Goal: Task Accomplishment & Management: Manage account settings

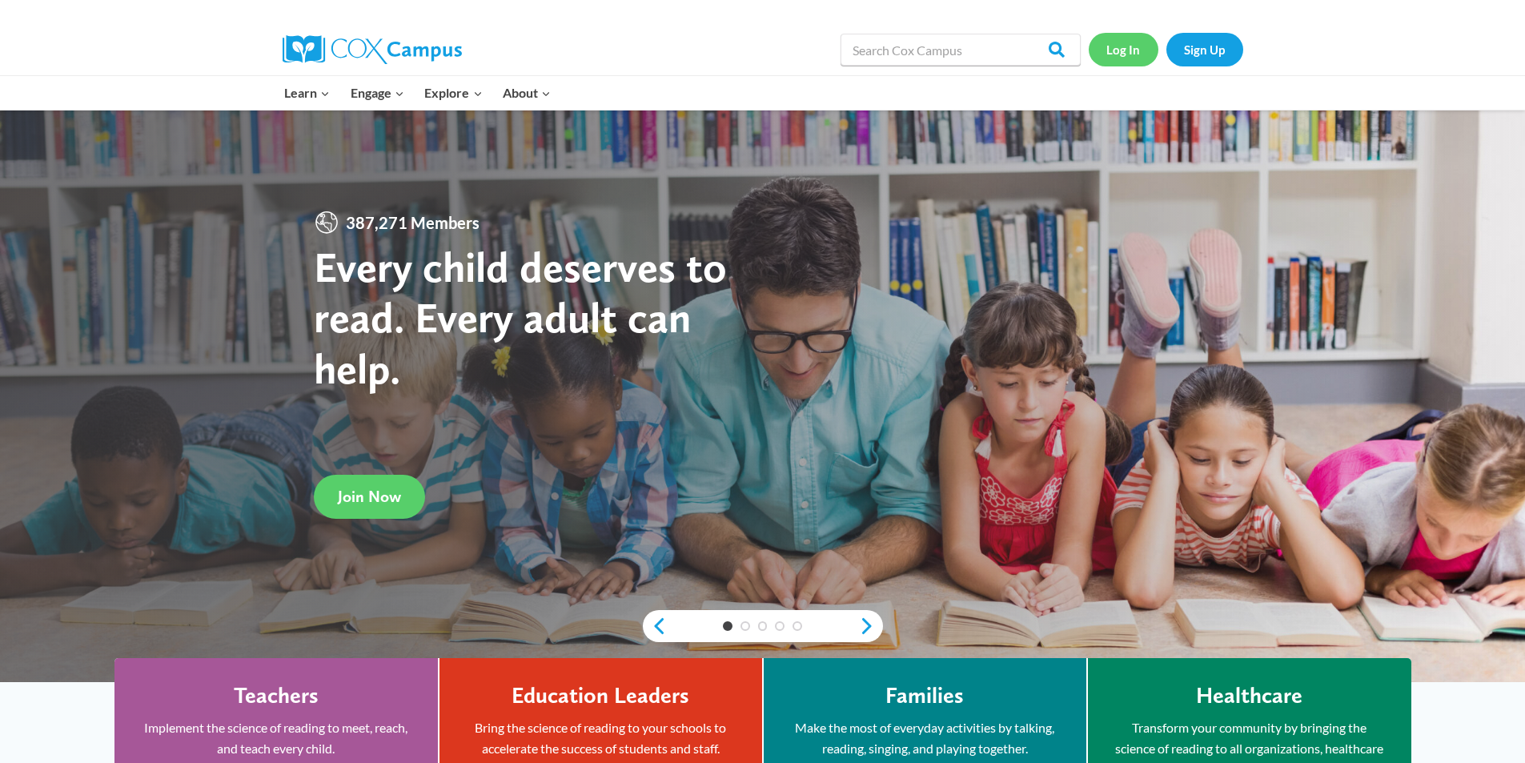
click at [1125, 35] on link "Log In" at bounding box center [1124, 49] width 70 height 33
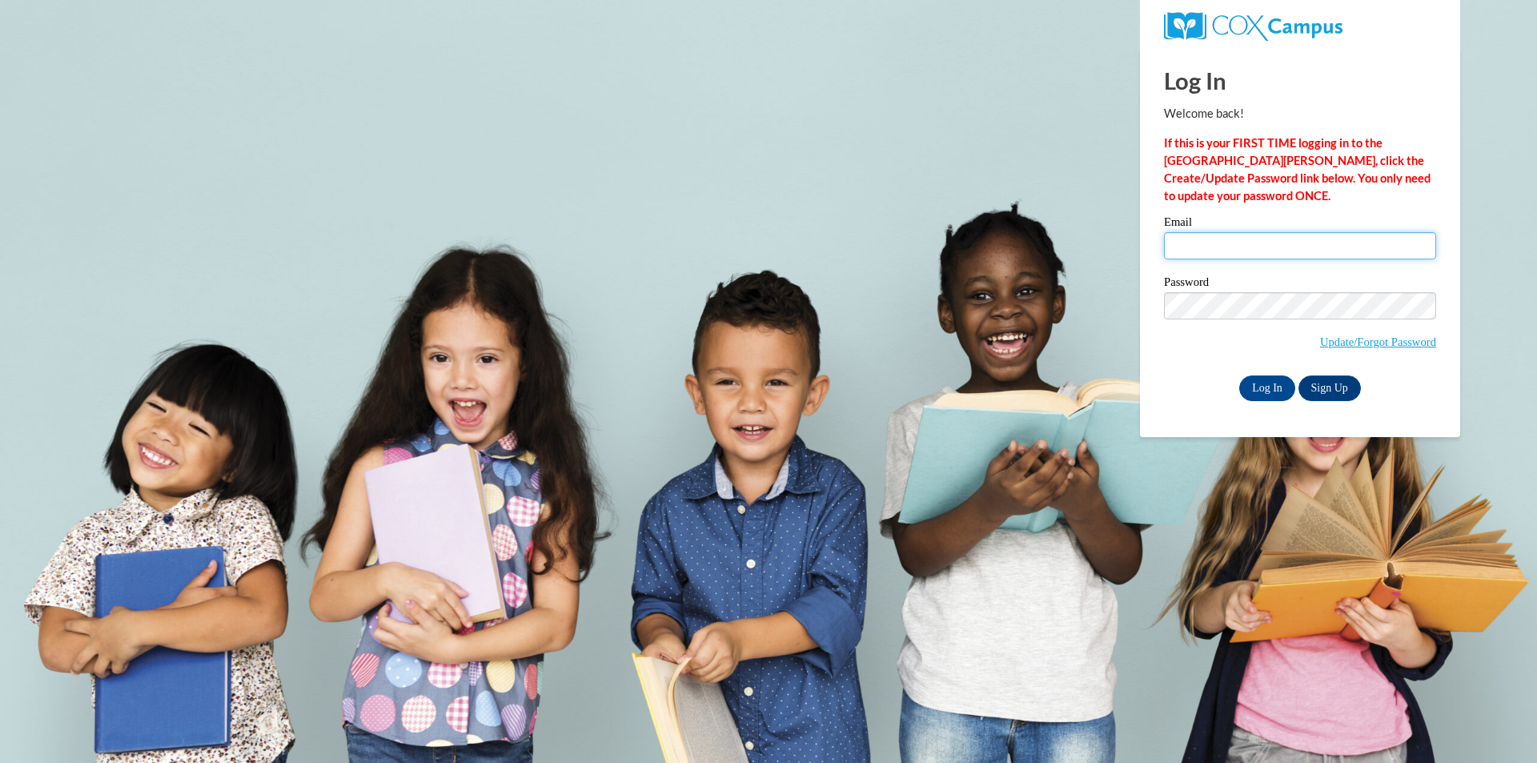
click at [1213, 239] on input "Email" at bounding box center [1300, 245] width 272 height 27
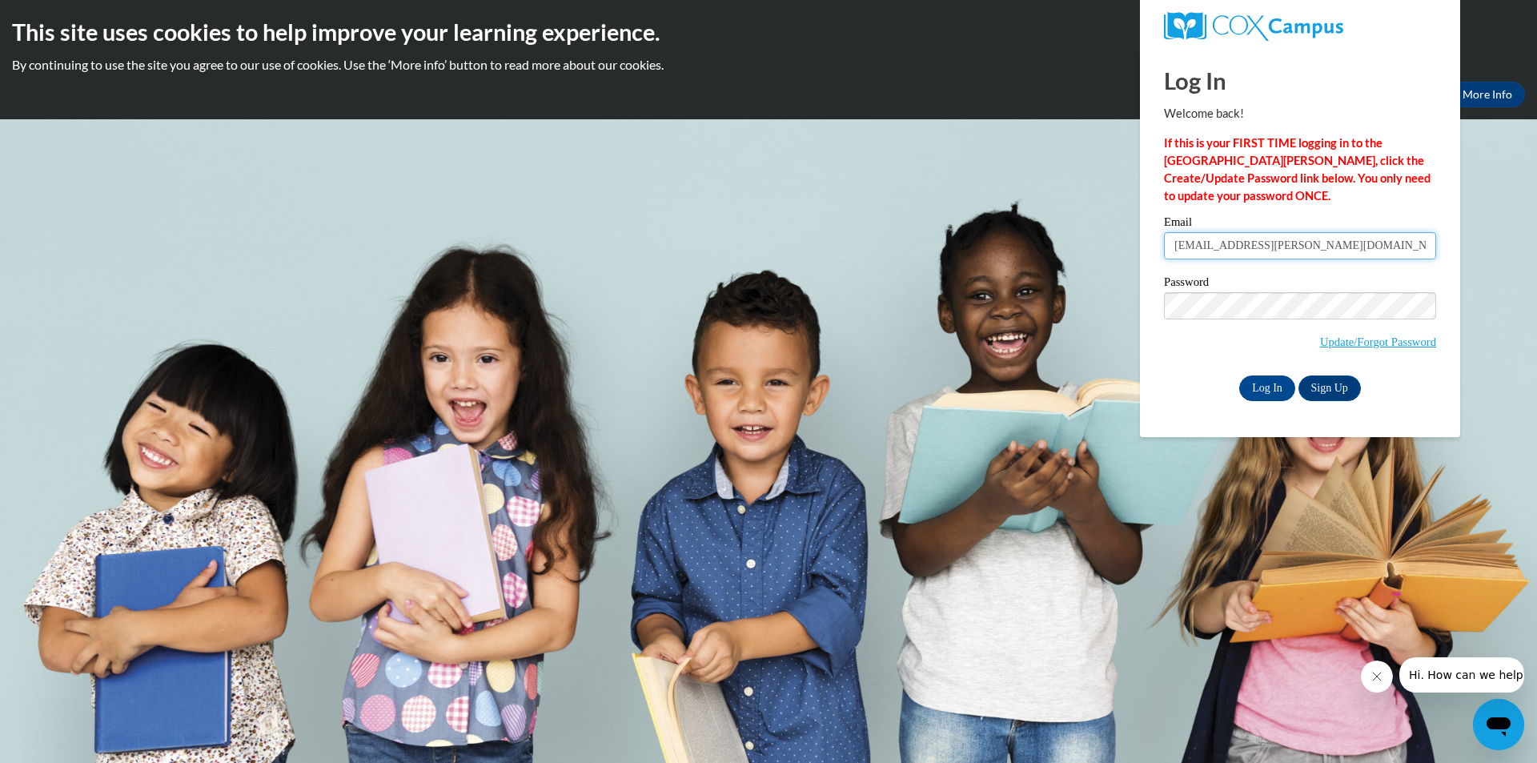
type input "rabbit.patsy@gmail.com"
click at [1240, 376] on input "Log In" at bounding box center [1268, 389] width 56 height 26
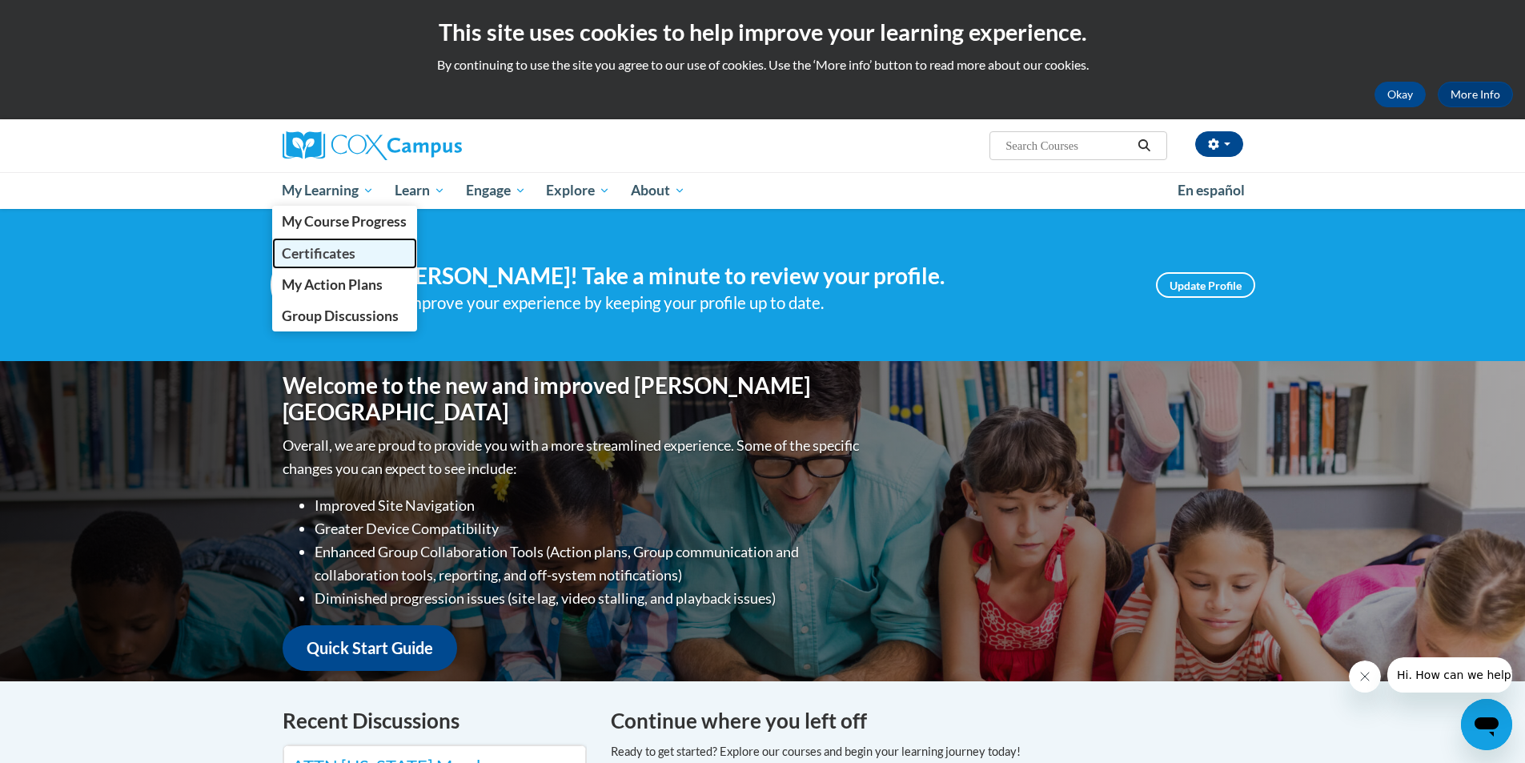
click at [339, 258] on span "Certificates" at bounding box center [319, 253] width 74 height 17
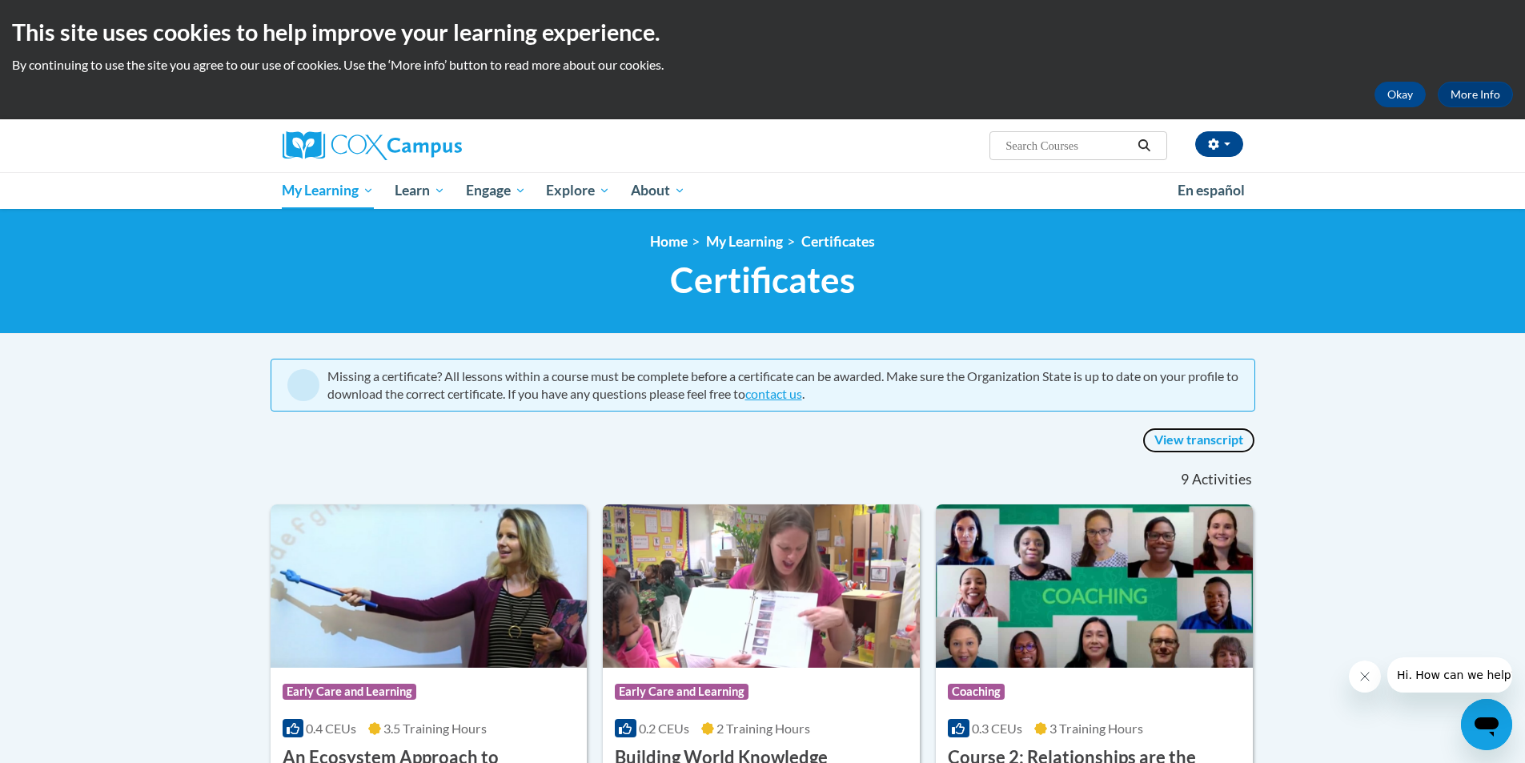
click at [1173, 436] on link "View transcript" at bounding box center [1199, 441] width 113 height 26
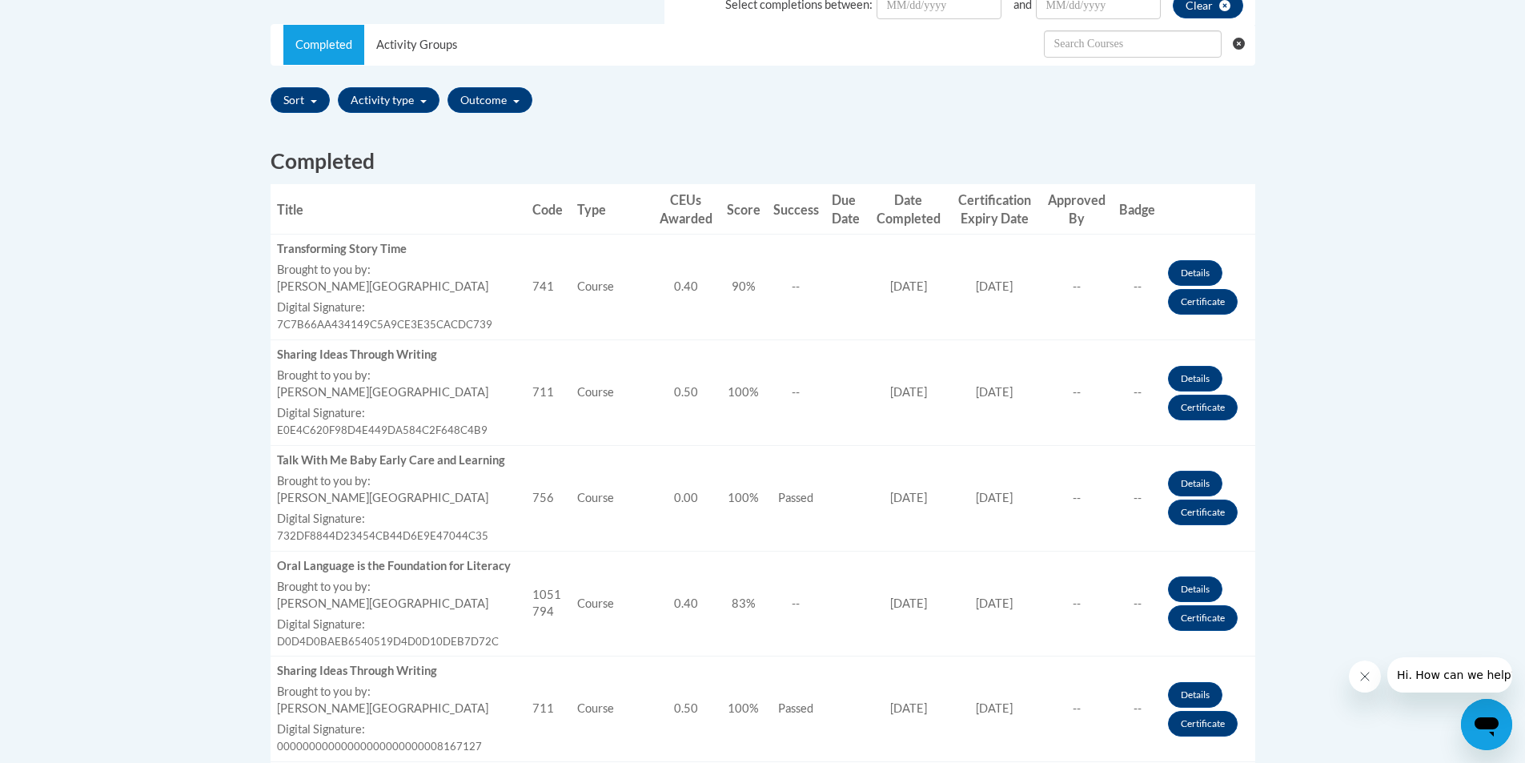
scroll to position [480, 0]
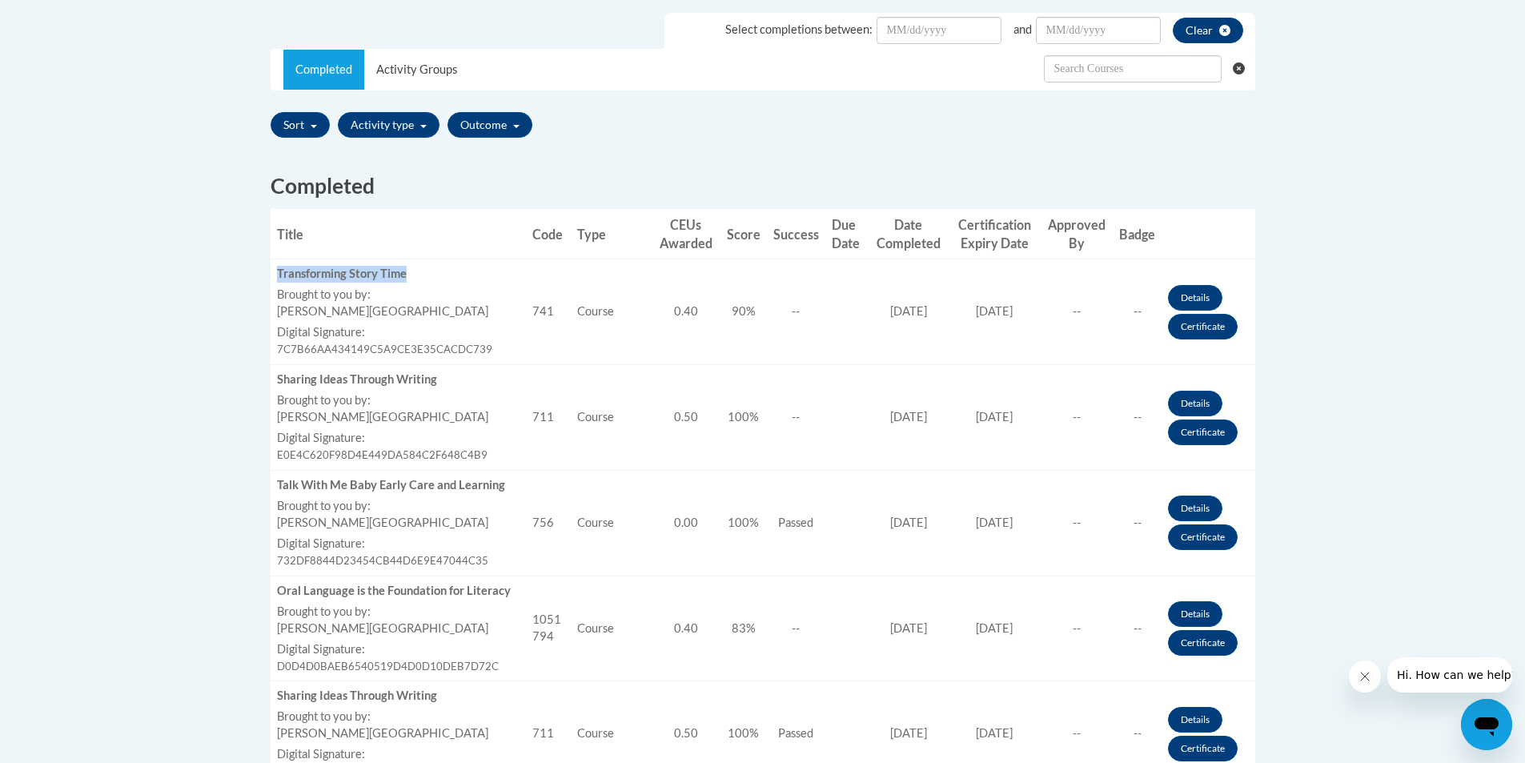
drag, startPoint x: 278, startPoint y: 271, endPoint x: 405, endPoint y: 269, distance: 127.3
click at [405, 269] on div "Transforming Story Time" at bounding box center [398, 274] width 243 height 17
copy div "Transforming Story Time"
click at [1174, 294] on link "Details" at bounding box center [1195, 298] width 54 height 26
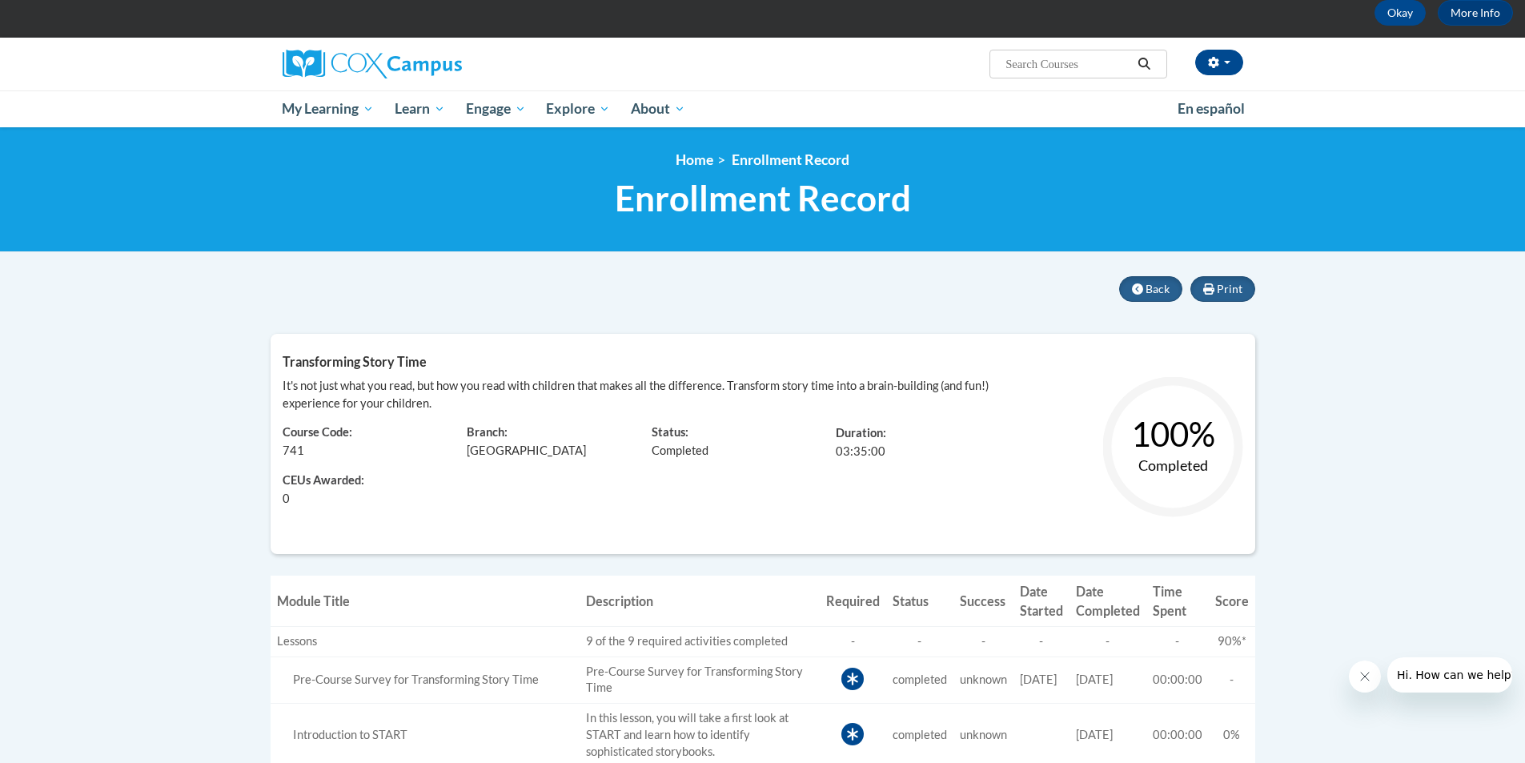
scroll to position [80, 0]
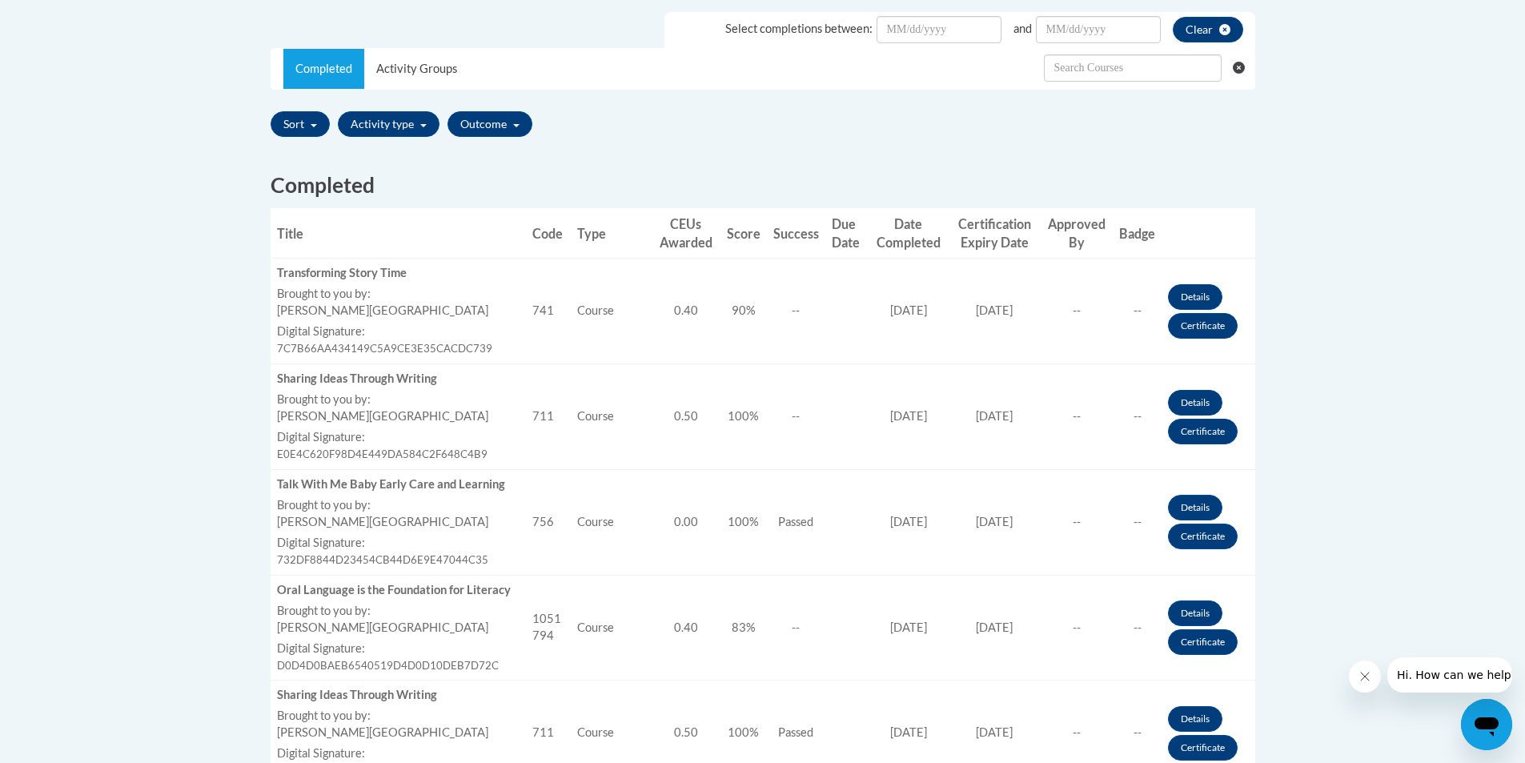
scroll to position [480, 0]
click at [1188, 328] on link "Certificate" at bounding box center [1203, 327] width 70 height 26
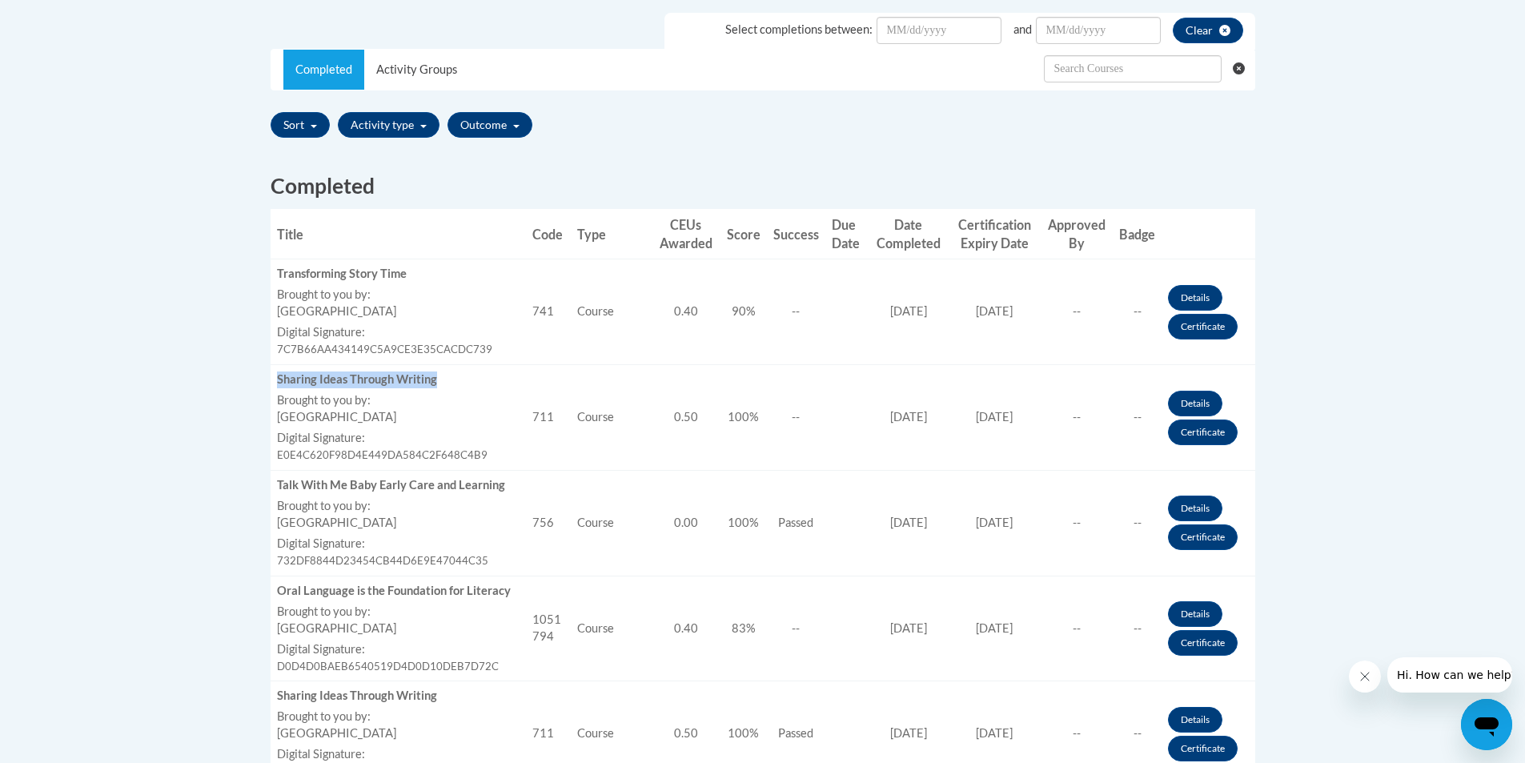
drag, startPoint x: 438, startPoint y: 381, endPoint x: 270, endPoint y: 377, distance: 168.2
click at [271, 377] on td "Title Sharing Ideas Through Writing Brought to you by: COX Campus Last Enrollme…" at bounding box center [398, 418] width 255 height 106
copy div "Sharing Ideas Through Writing"
click at [1189, 436] on link "Certificate" at bounding box center [1203, 433] width 70 height 26
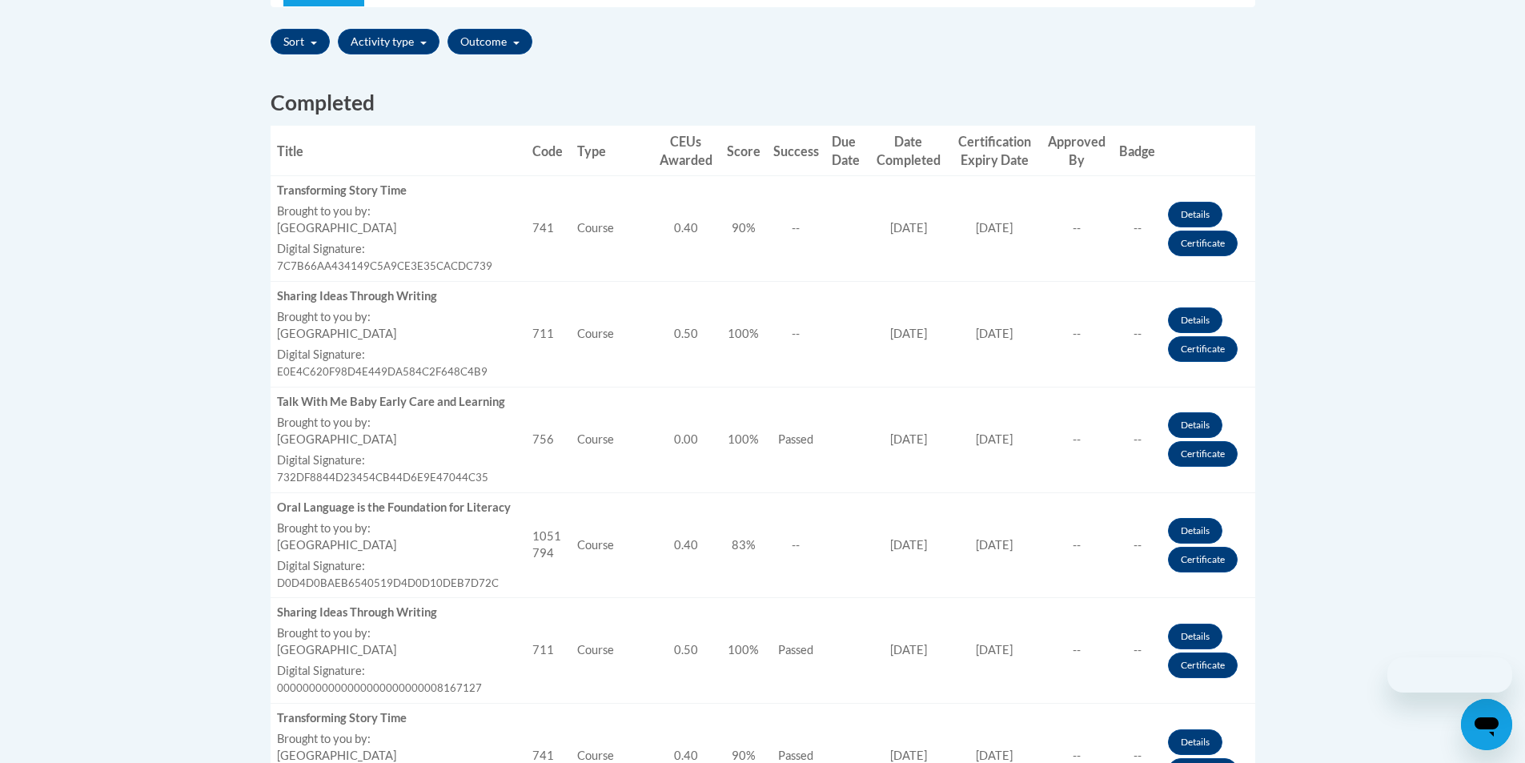
scroll to position [641, 0]
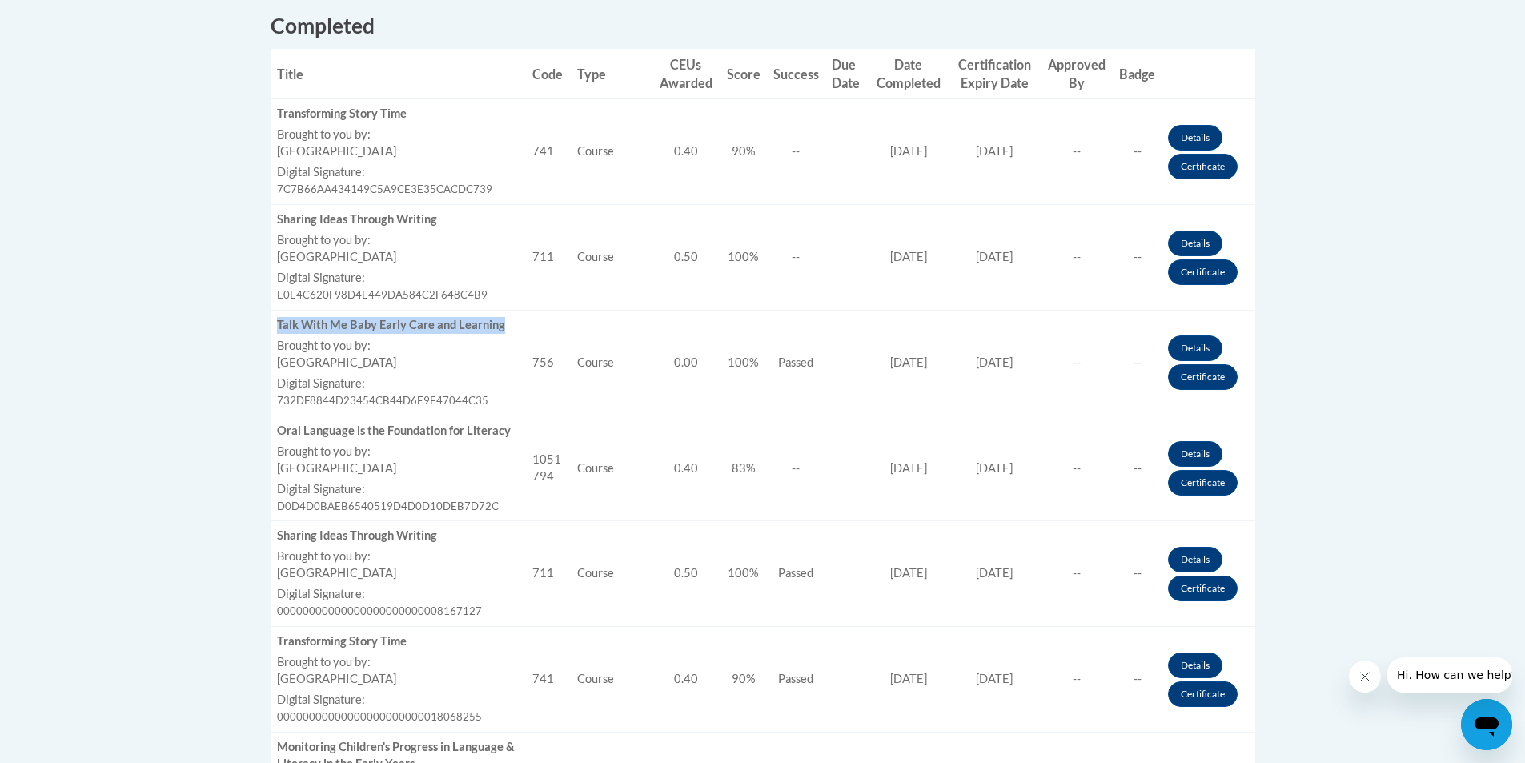
drag, startPoint x: 278, startPoint y: 320, endPoint x: 500, endPoint y: 320, distance: 222.6
click at [500, 320] on div "Talk With Me Baby Early Care and Learning" at bounding box center [398, 325] width 243 height 17
copy div "Talk With Me Baby Early Care and Learning"
click at [1216, 384] on link "Certificate" at bounding box center [1203, 377] width 70 height 26
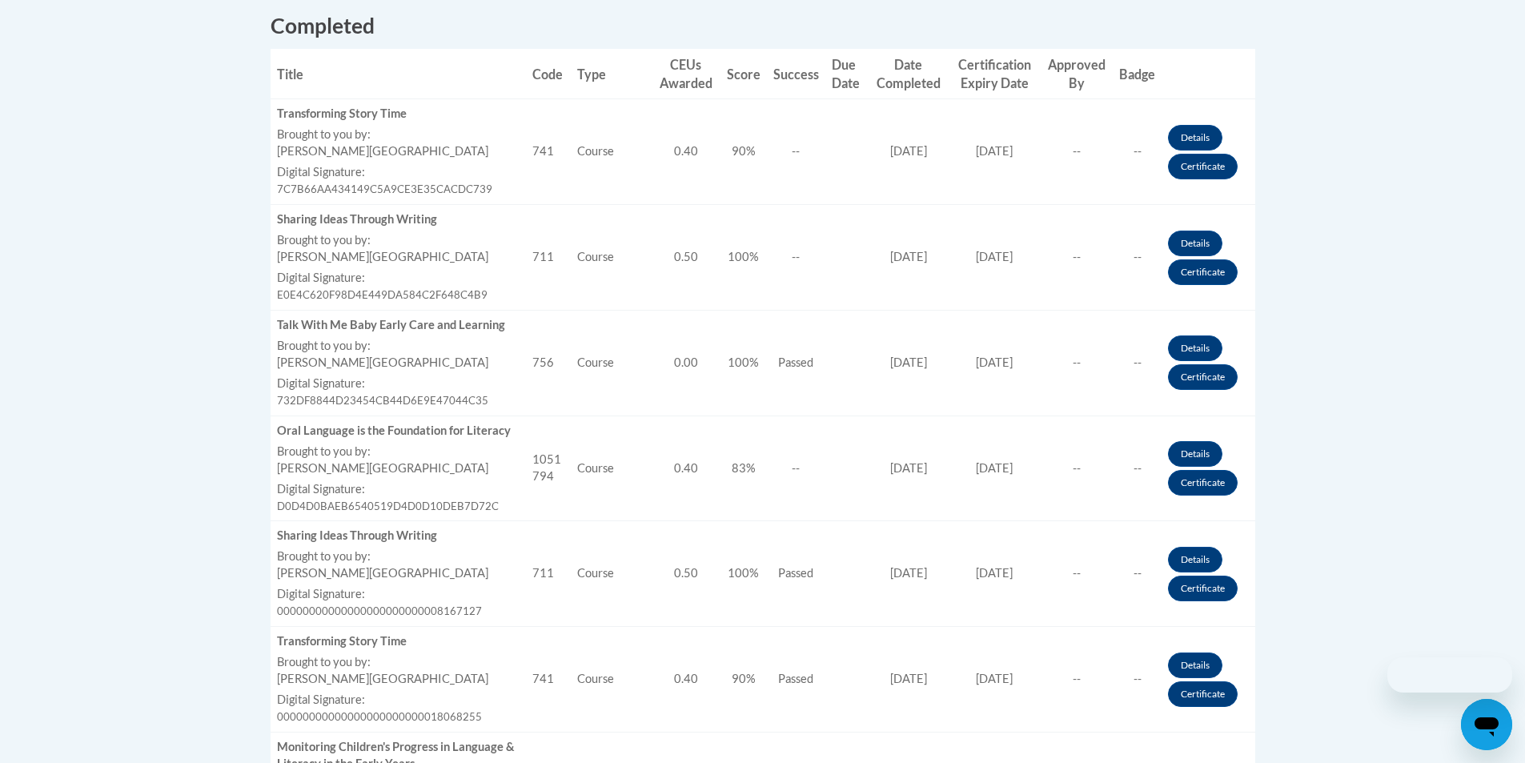
scroll to position [641, 0]
click at [420, 425] on div "Oral Language is the Foundation for Literacy" at bounding box center [398, 431] width 243 height 17
copy div "Oral Language is the Foundation for Literacy"
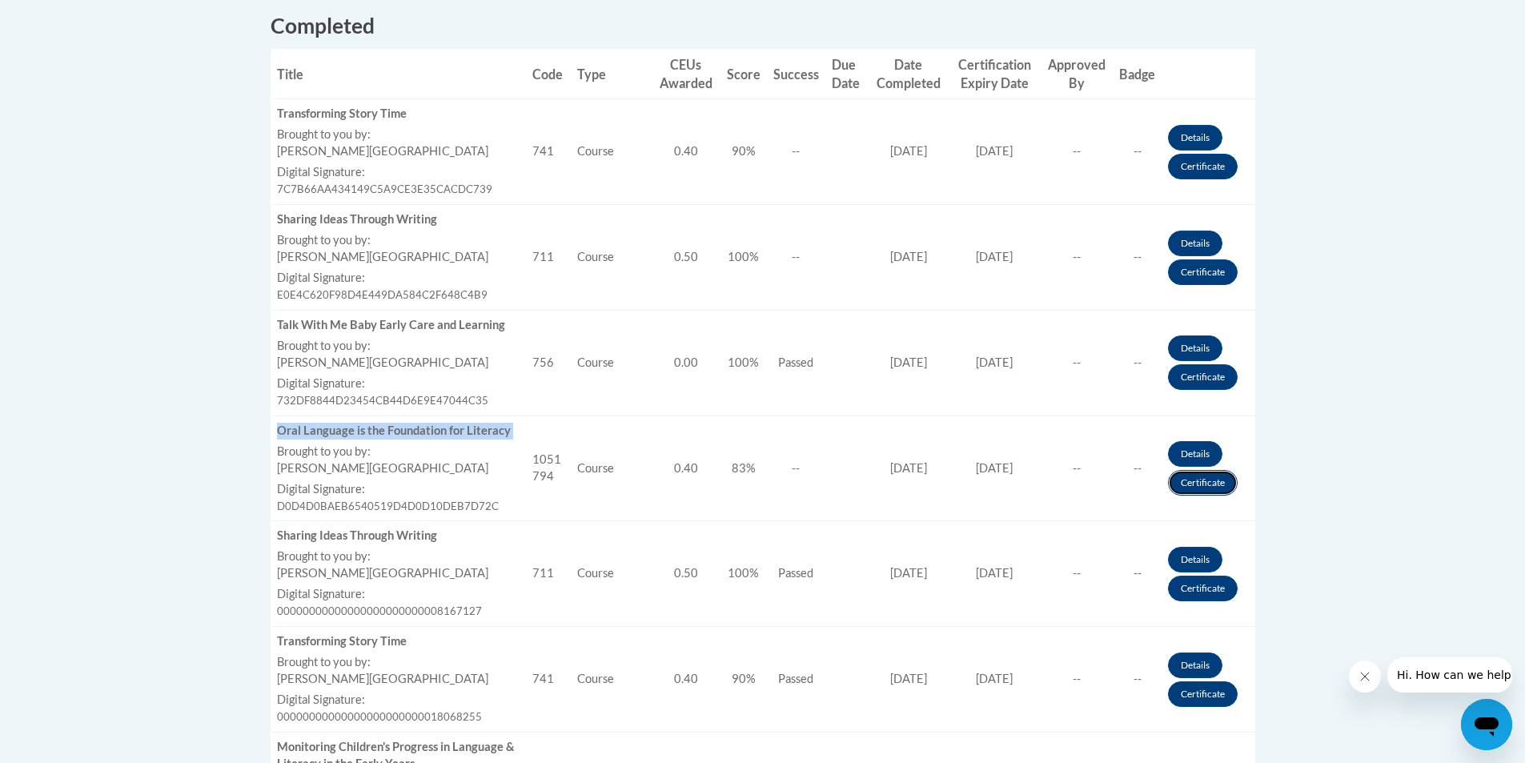
click at [1202, 484] on link "Certificate" at bounding box center [1203, 483] width 70 height 26
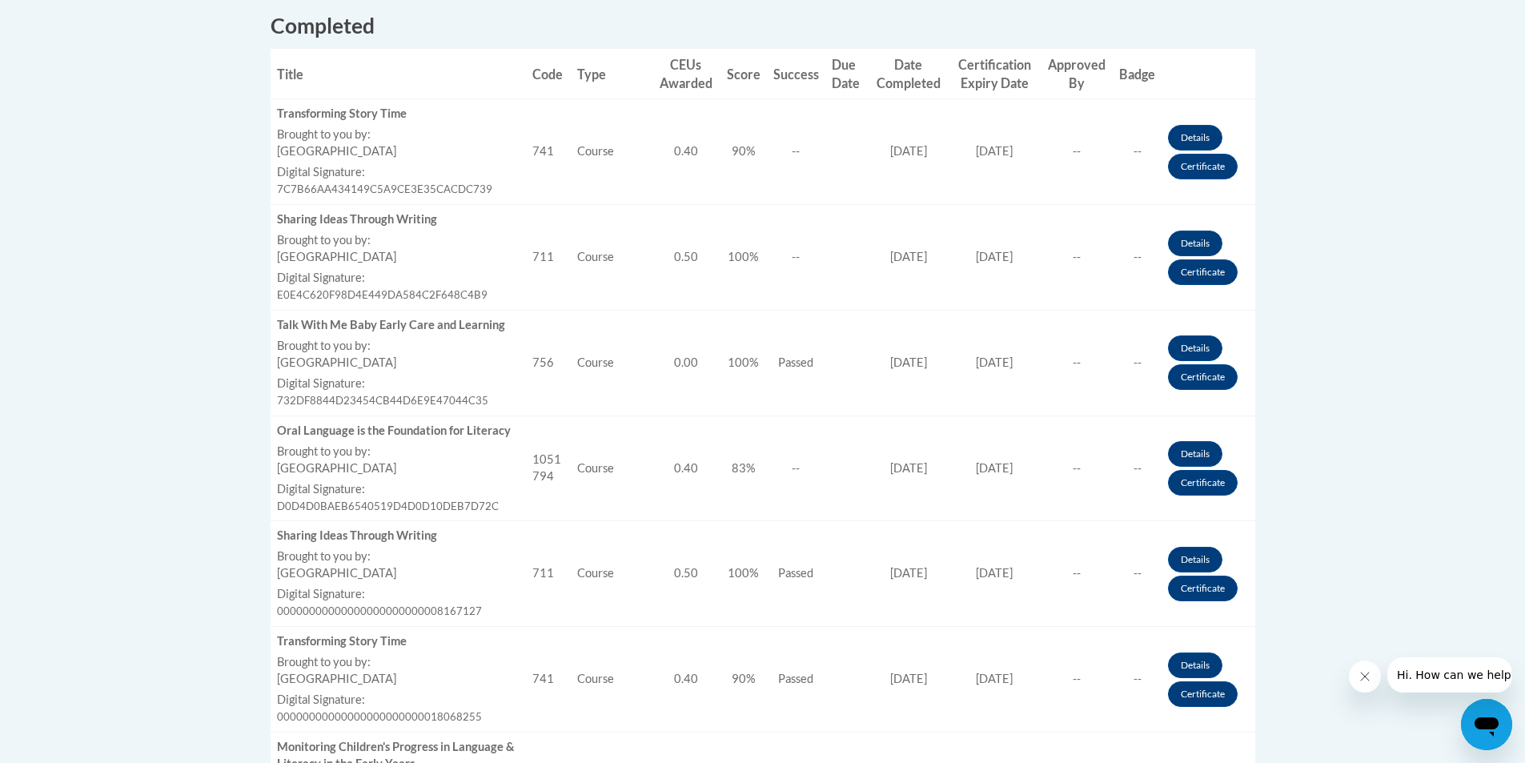
click at [361, 215] on div "Sharing Ideas Through Writing" at bounding box center [398, 219] width 243 height 17
copy div "Sharing Ideas Through Writing"
click at [372, 324] on div "Talk With Me Baby Early Care and Learning" at bounding box center [398, 325] width 243 height 17
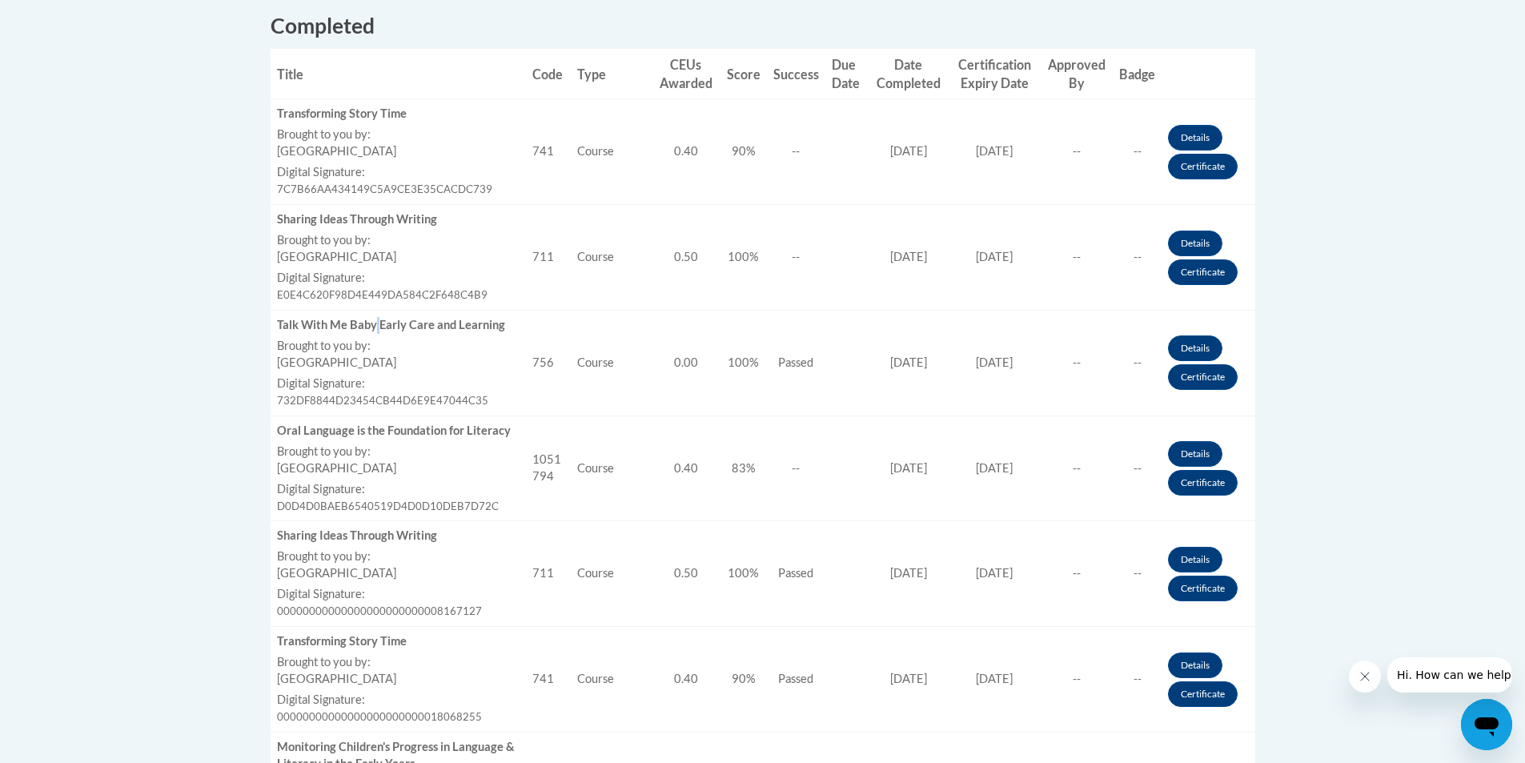
click at [372, 324] on div "Talk With Me Baby Early Care and Learning" at bounding box center [398, 325] width 243 height 17
copy div "Talk With Me Baby Early Care and Learning"
click at [333, 431] on div "Oral Language is the Foundation for Literacy" at bounding box center [398, 431] width 243 height 17
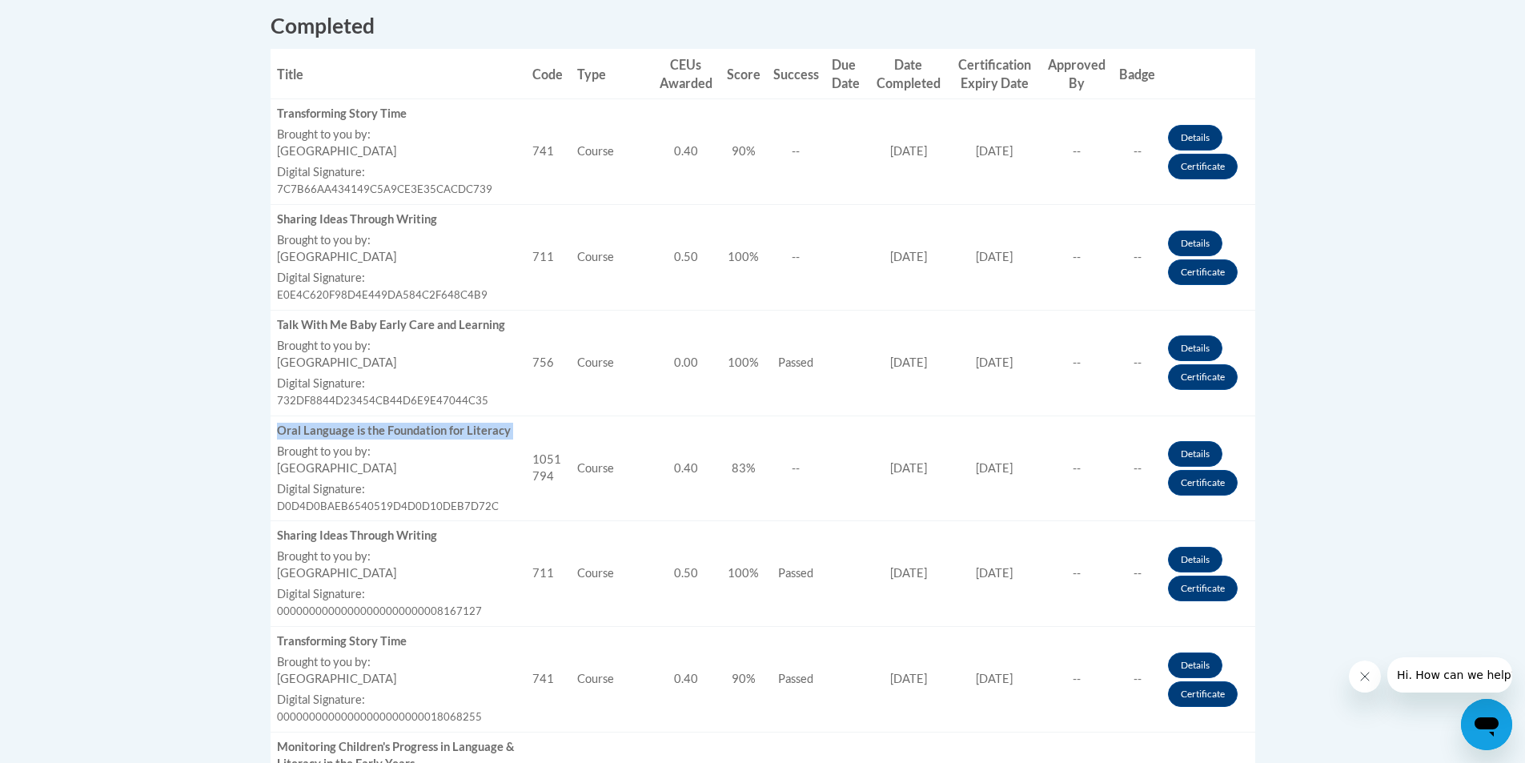
click at [333, 431] on div "Oral Language is the Foundation for Literacy" at bounding box center [398, 431] width 243 height 17
click at [334, 431] on div "Oral Language is the Foundation for Literacy" at bounding box center [398, 431] width 243 height 17
copy div "Oral Language is the Foundation for Literacy"
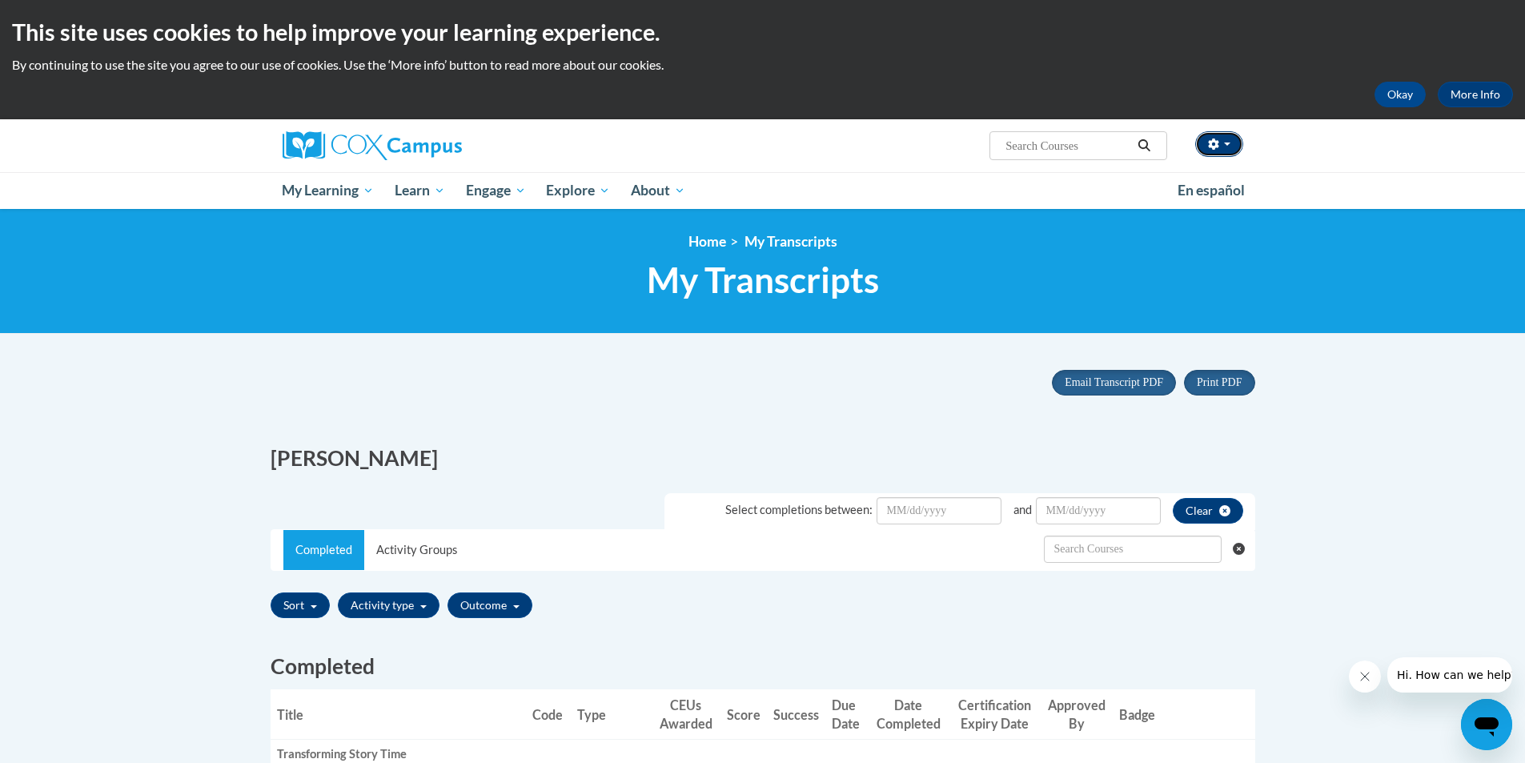
click at [1234, 149] on button "button" at bounding box center [1220, 144] width 48 height 26
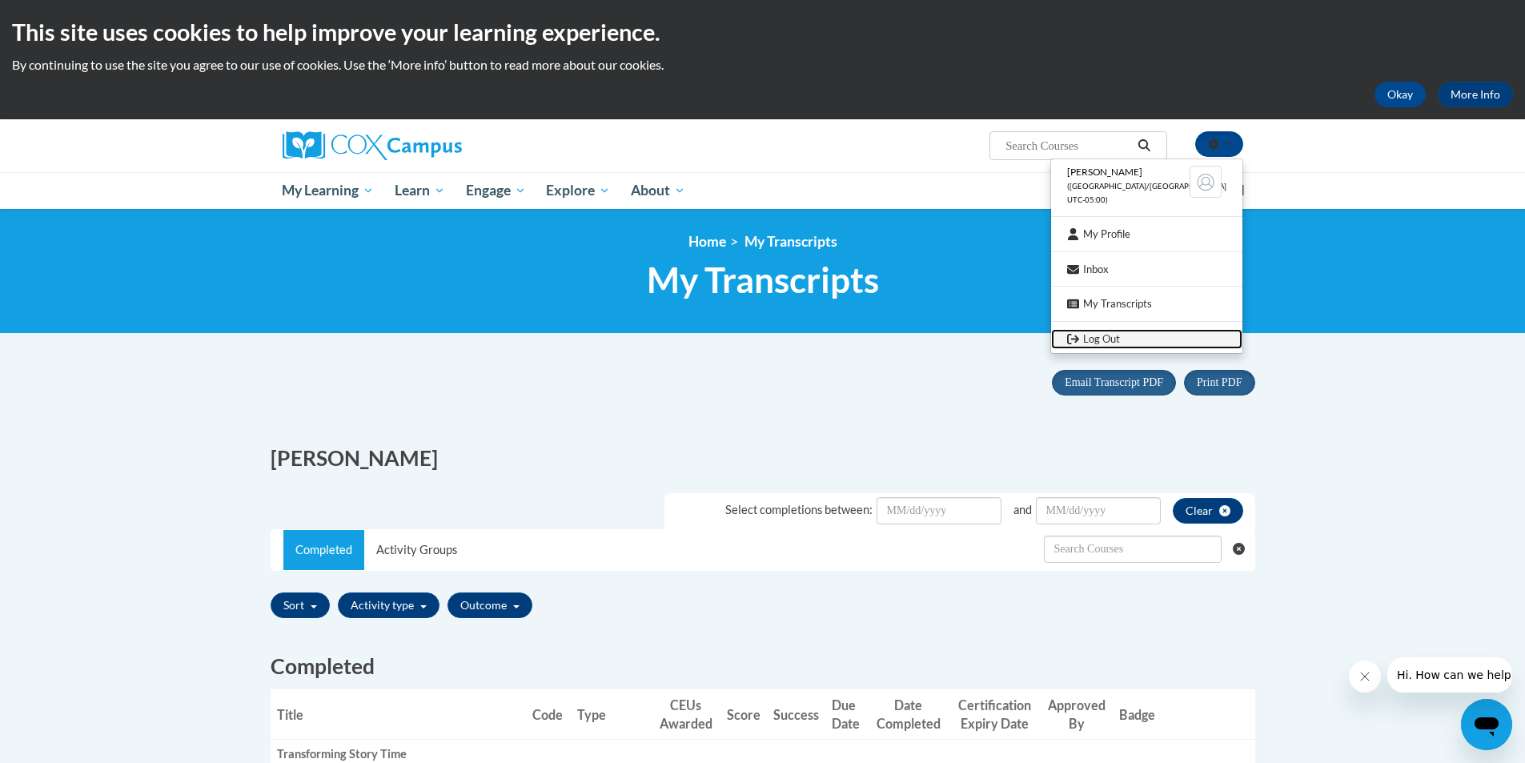
click at [1119, 339] on link "Log Out" at bounding box center [1146, 339] width 191 height 20
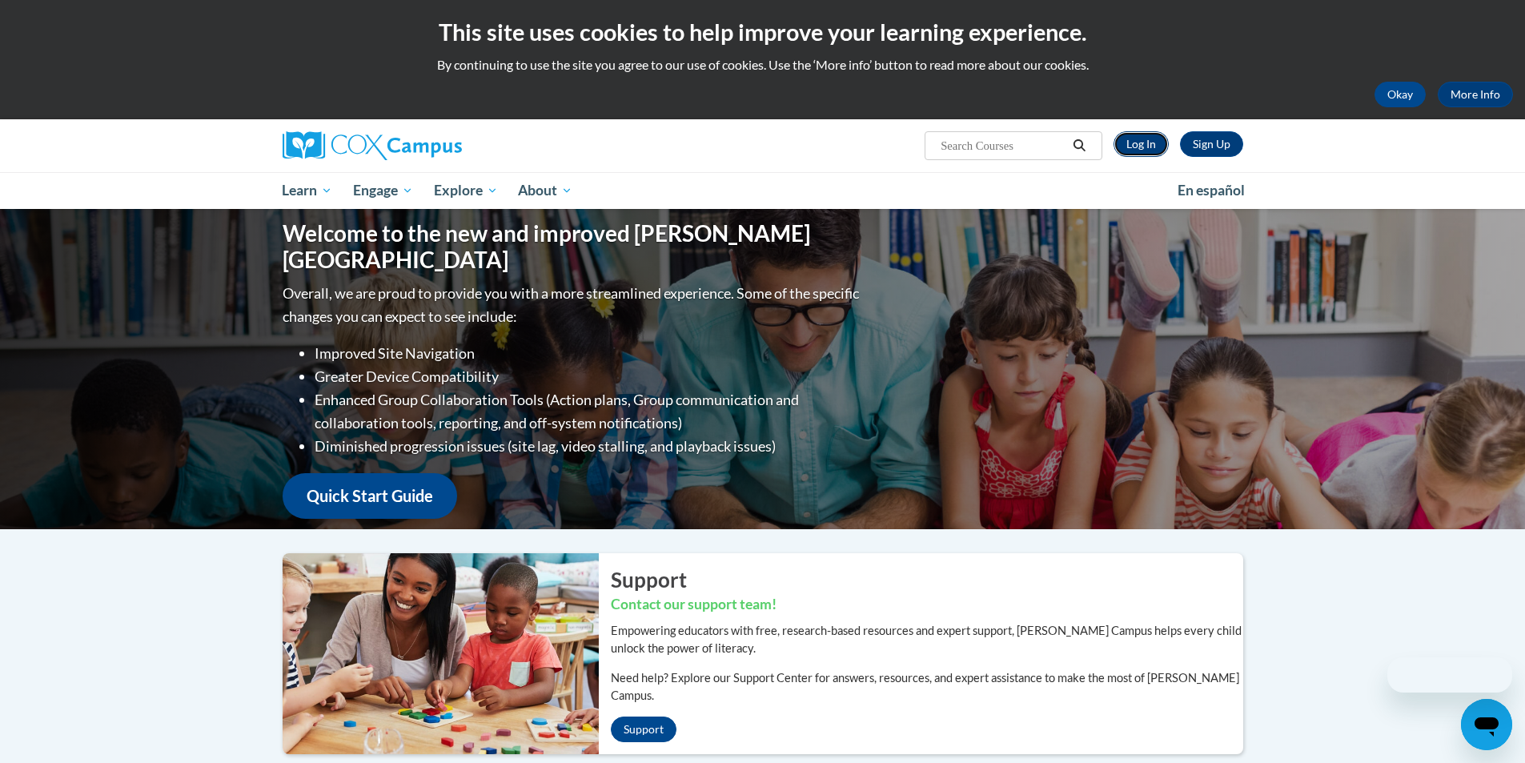
click at [1135, 135] on link "Log In" at bounding box center [1141, 144] width 55 height 26
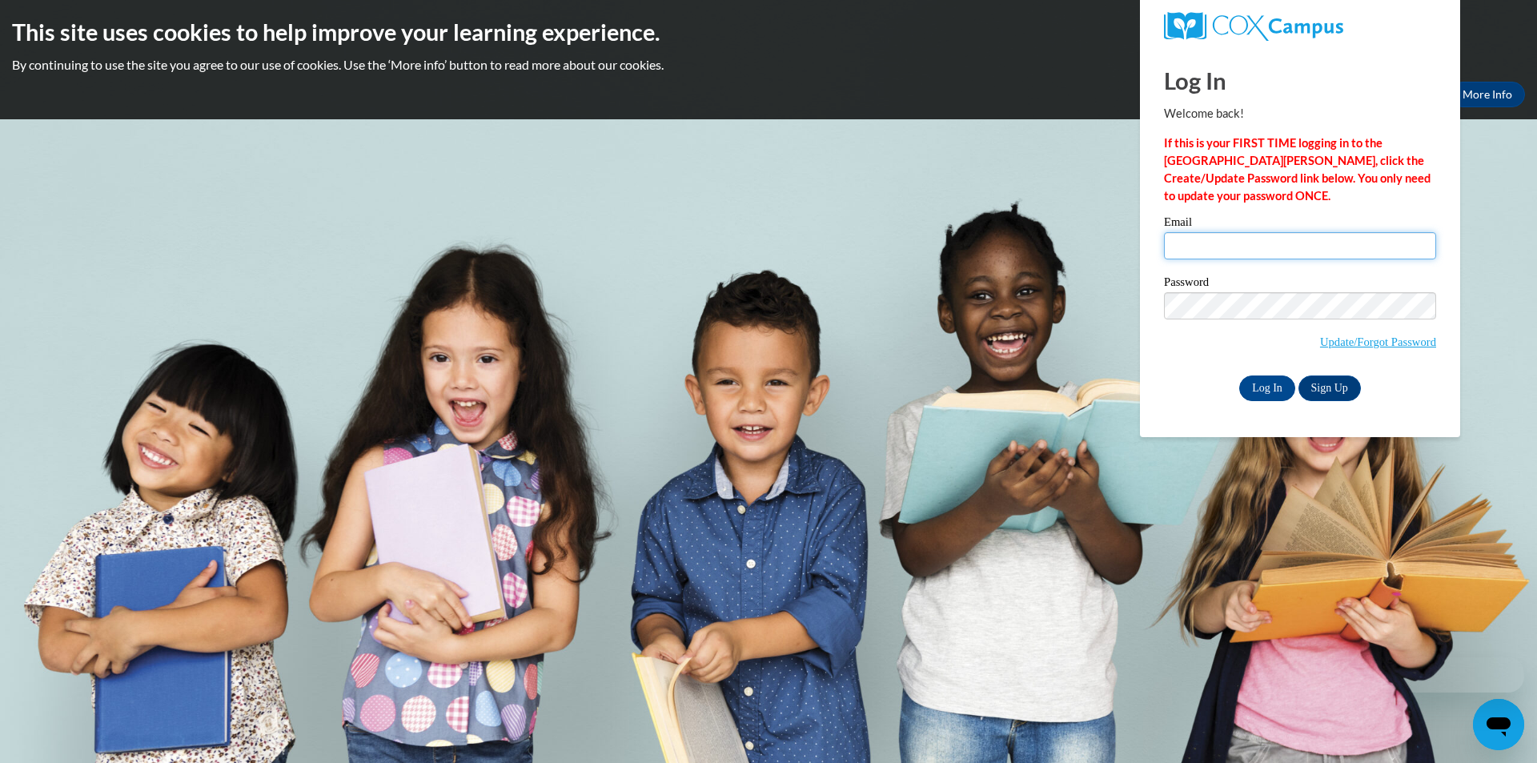
click at [1199, 243] on input "Email" at bounding box center [1300, 245] width 272 height 27
